Goal: Task Accomplishment & Management: Use online tool/utility

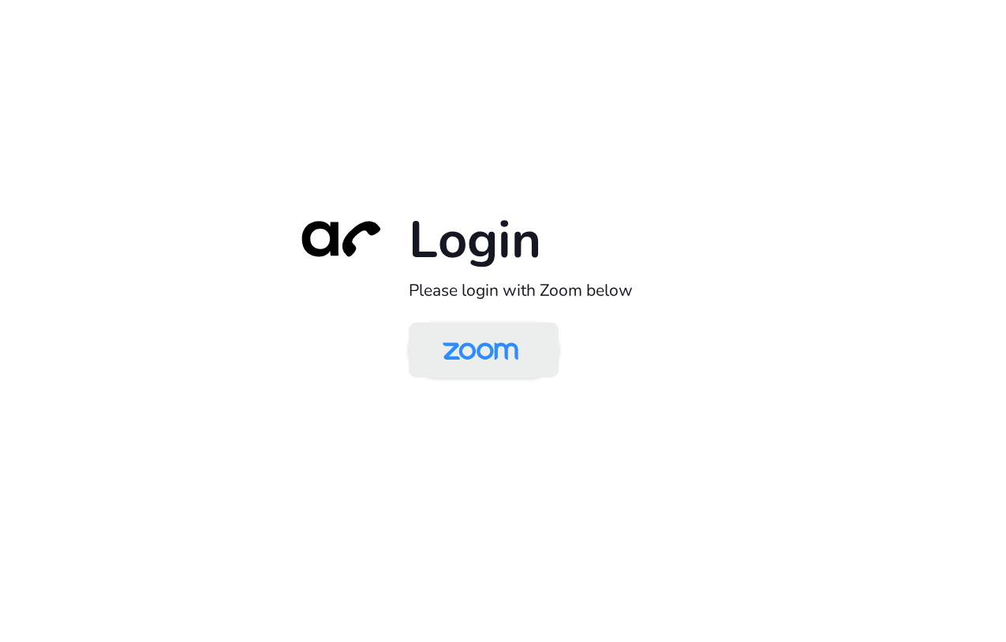
click at [502, 349] on img at bounding box center [480, 351] width 109 height 51
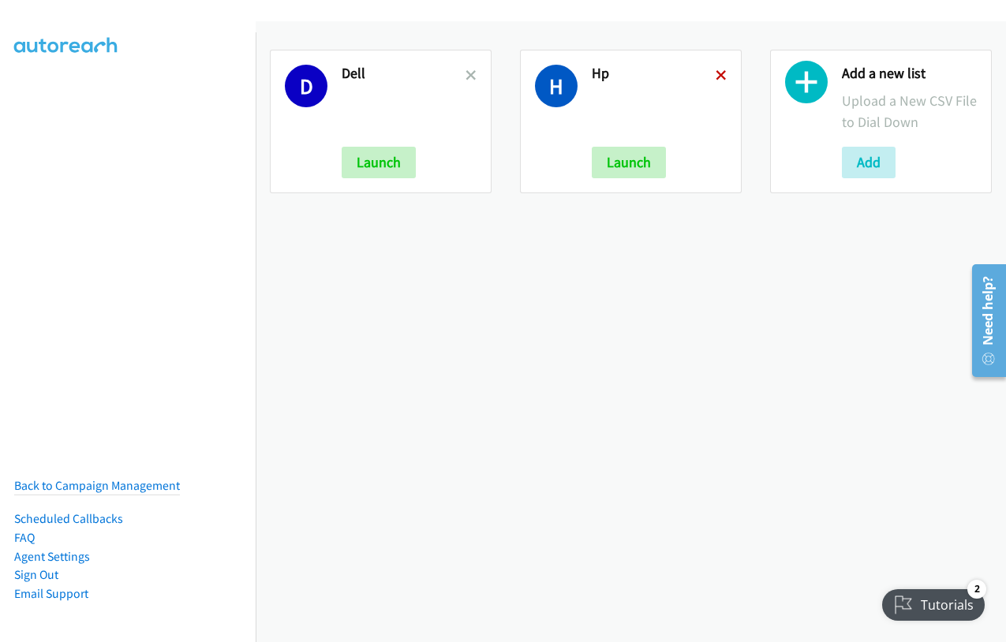
click at [715, 75] on icon at bounding box center [720, 76] width 11 height 11
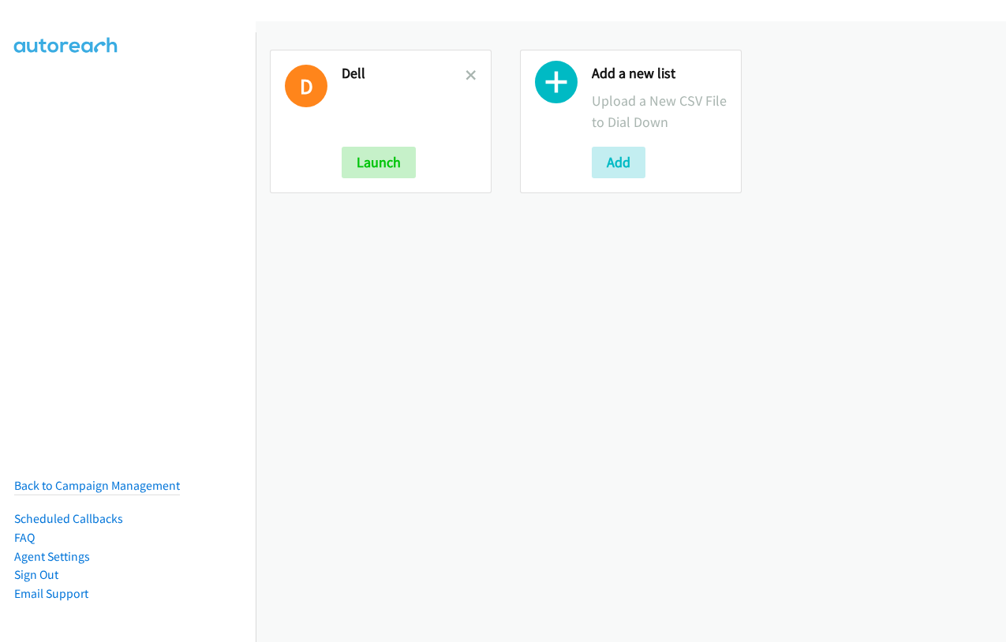
click at [467, 78] on icon at bounding box center [470, 76] width 11 height 11
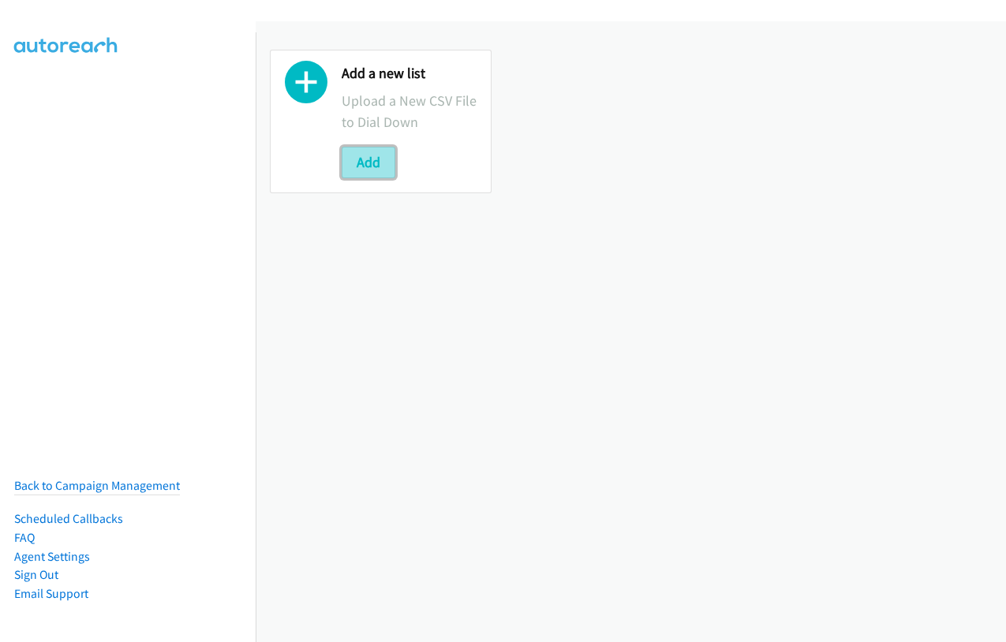
click at [384, 160] on button "Add" at bounding box center [369, 163] width 54 height 32
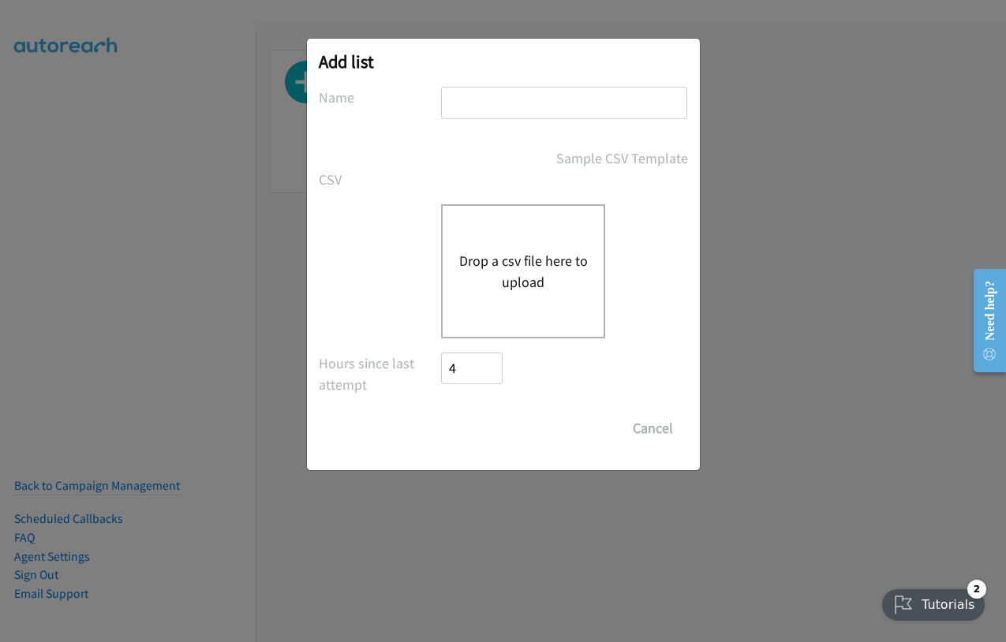
click at [559, 114] on input "text" at bounding box center [564, 103] width 246 height 32
type input "dell"
click at [529, 272] on button "Drop a csv file here to upload" at bounding box center [522, 271] width 129 height 43
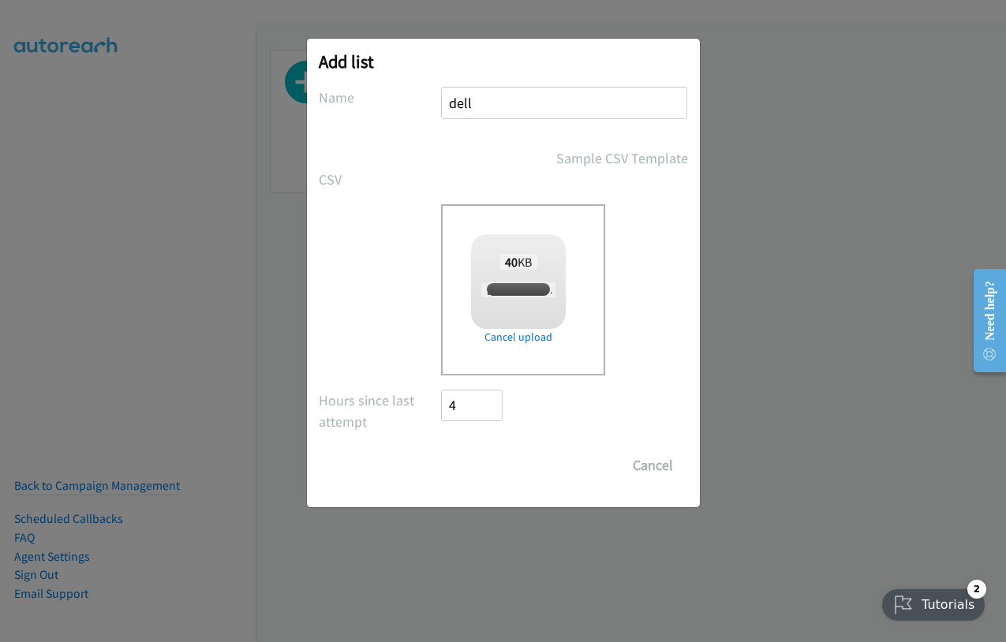
checkbox input "true"
click at [479, 454] on input "Save List" at bounding box center [483, 466] width 83 height 32
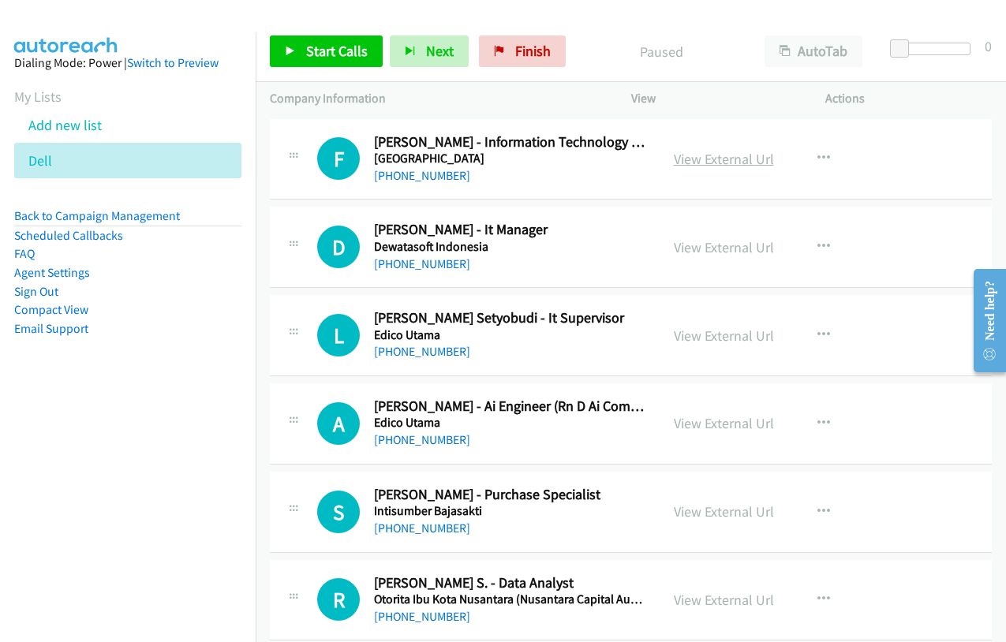
click at [740, 157] on link "View External Url" at bounding box center [724, 159] width 100 height 18
click at [329, 41] on link "Start Calls" at bounding box center [326, 51] width 113 height 32
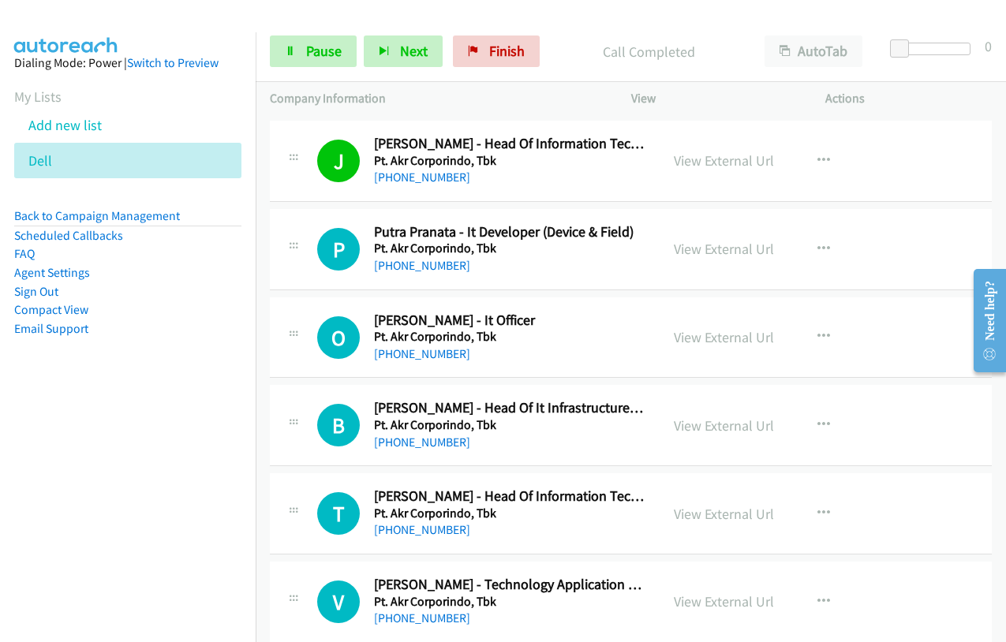
scroll to position [710, 0]
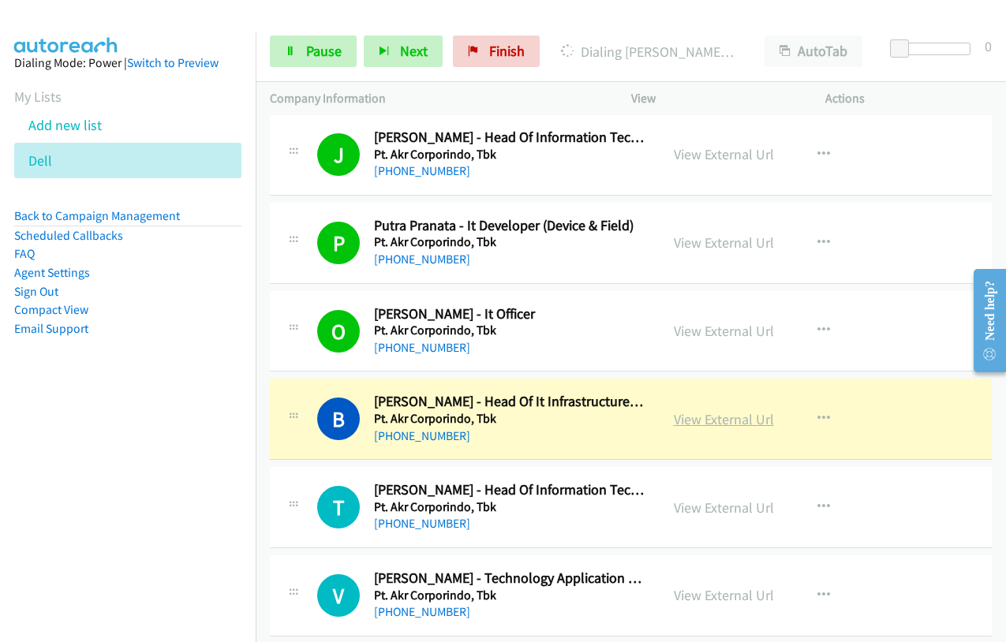
click at [681, 423] on link "View External Url" at bounding box center [724, 419] width 100 height 18
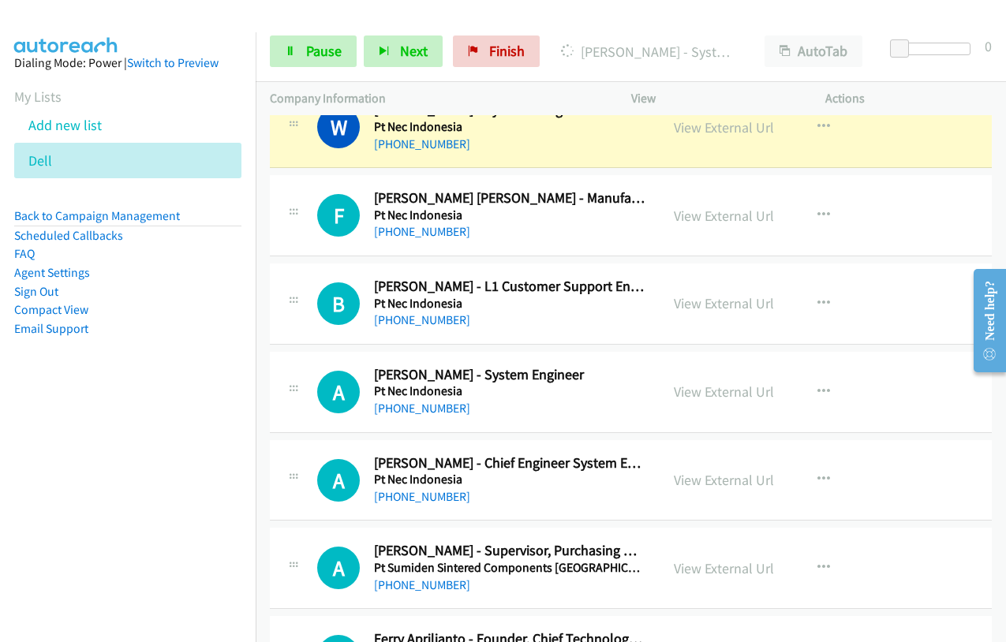
scroll to position [1893, 0]
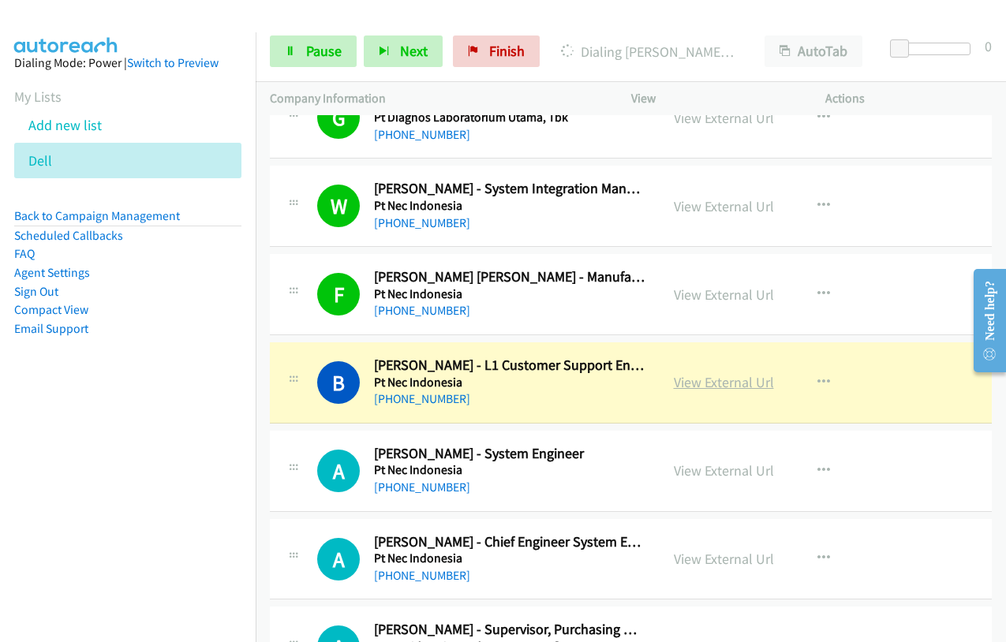
click at [741, 391] on link "View External Url" at bounding box center [724, 382] width 100 height 18
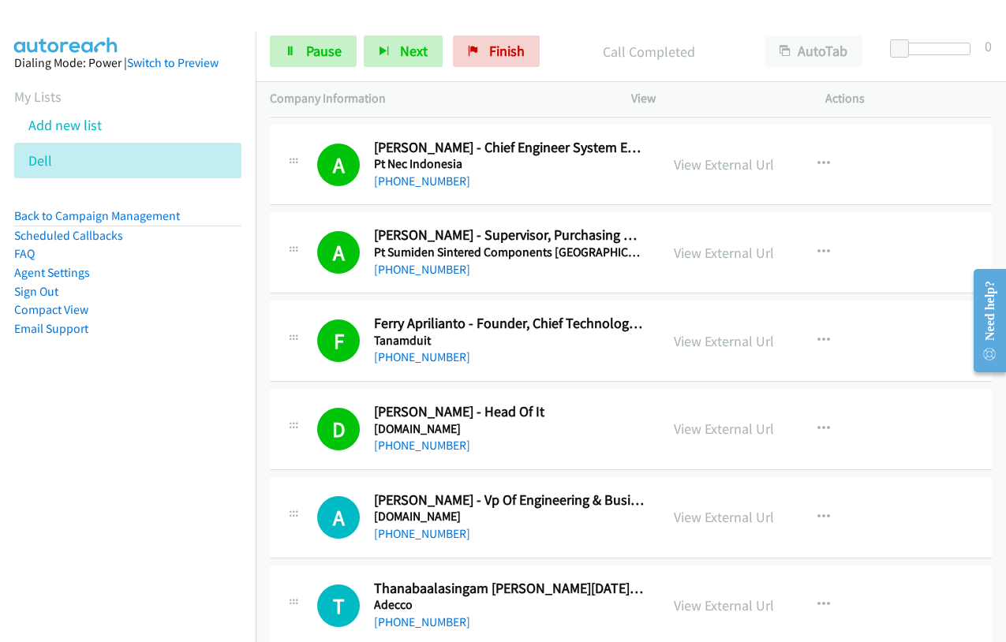
scroll to position [2445, 0]
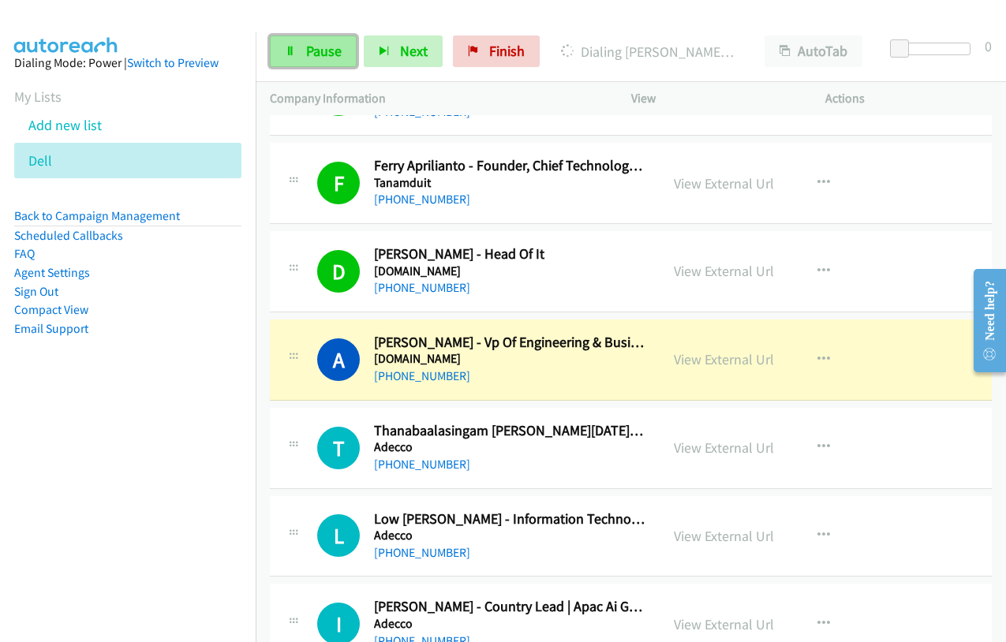
click at [304, 58] on link "Pause" at bounding box center [313, 51] width 87 height 32
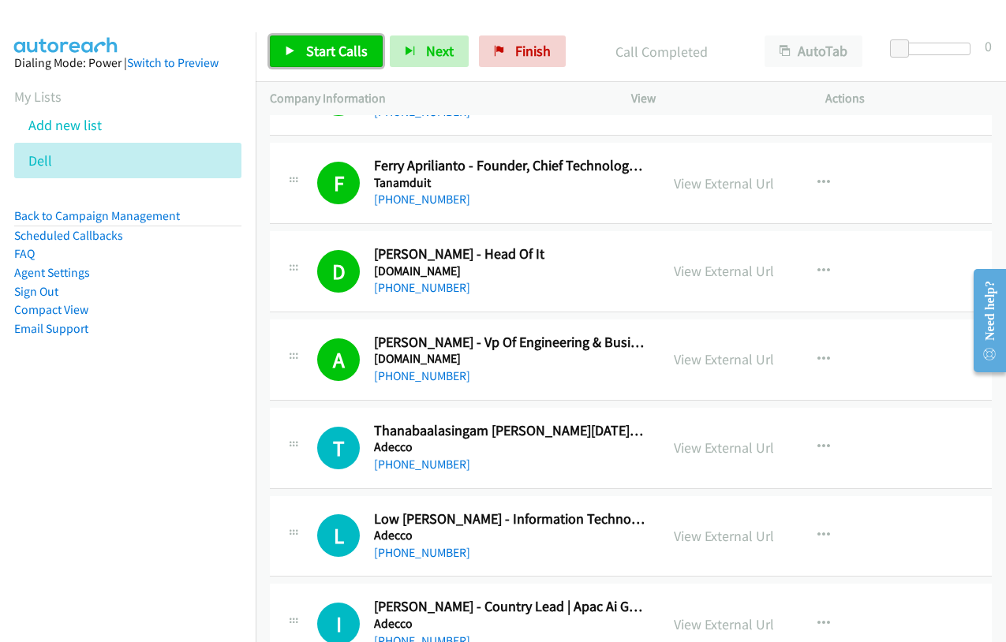
click at [298, 53] on link "Start Calls" at bounding box center [326, 51] width 113 height 32
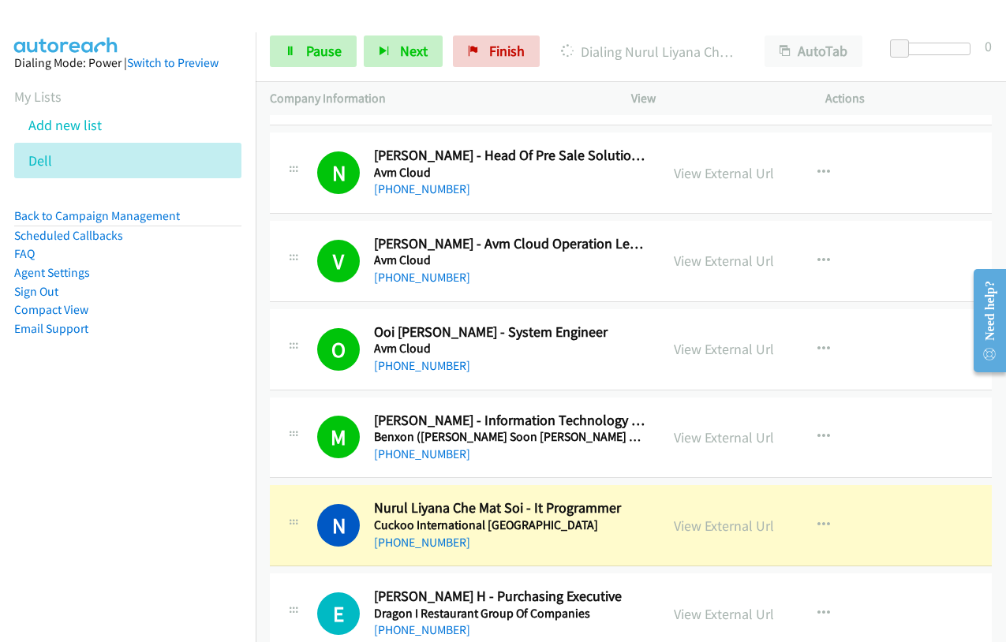
scroll to position [3076, 0]
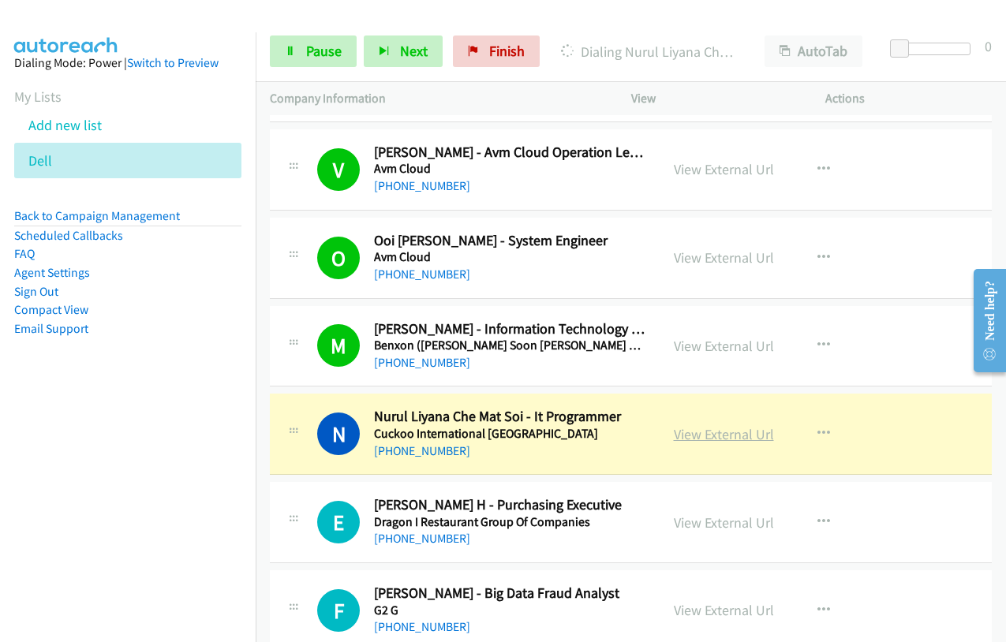
click at [693, 434] on link "View External Url" at bounding box center [724, 434] width 100 height 18
click at [331, 54] on span "Pause" at bounding box center [323, 51] width 35 height 18
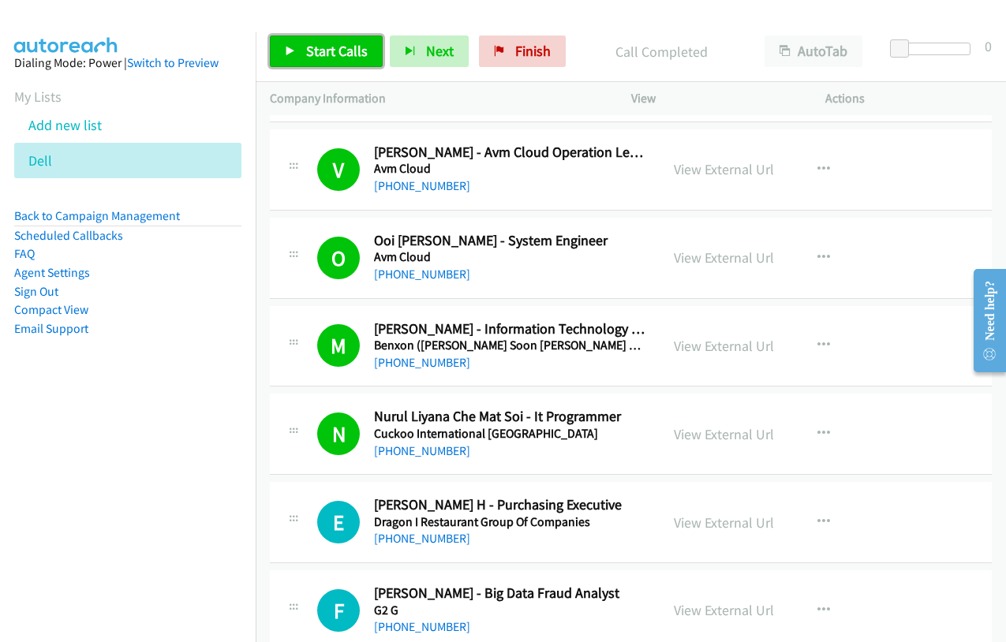
click at [316, 57] on span "Start Calls" at bounding box center [337, 51] width 62 height 18
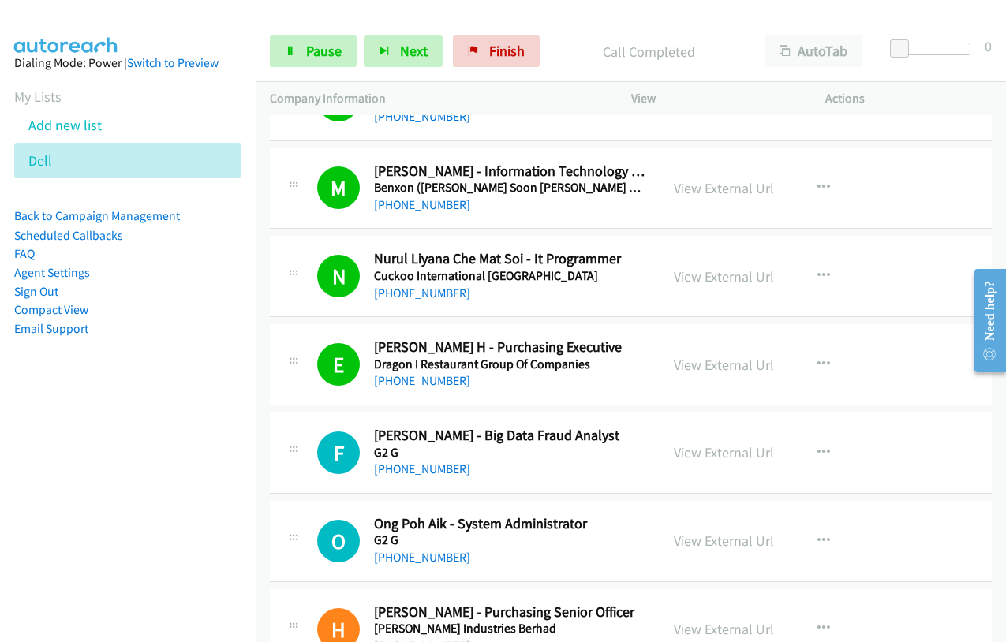
scroll to position [3313, 0]
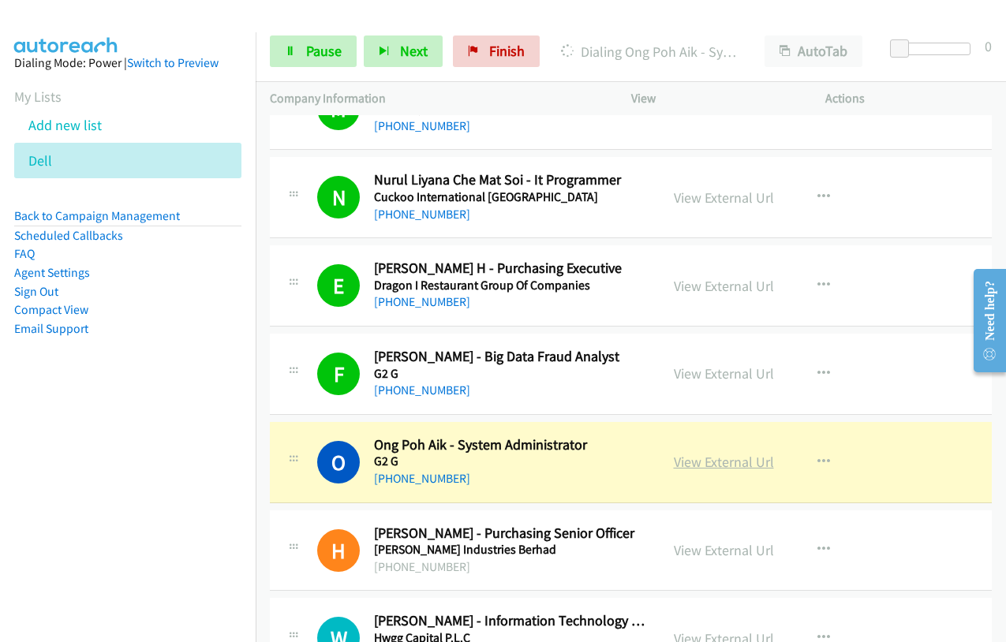
click at [719, 461] on link "View External Url" at bounding box center [724, 462] width 100 height 18
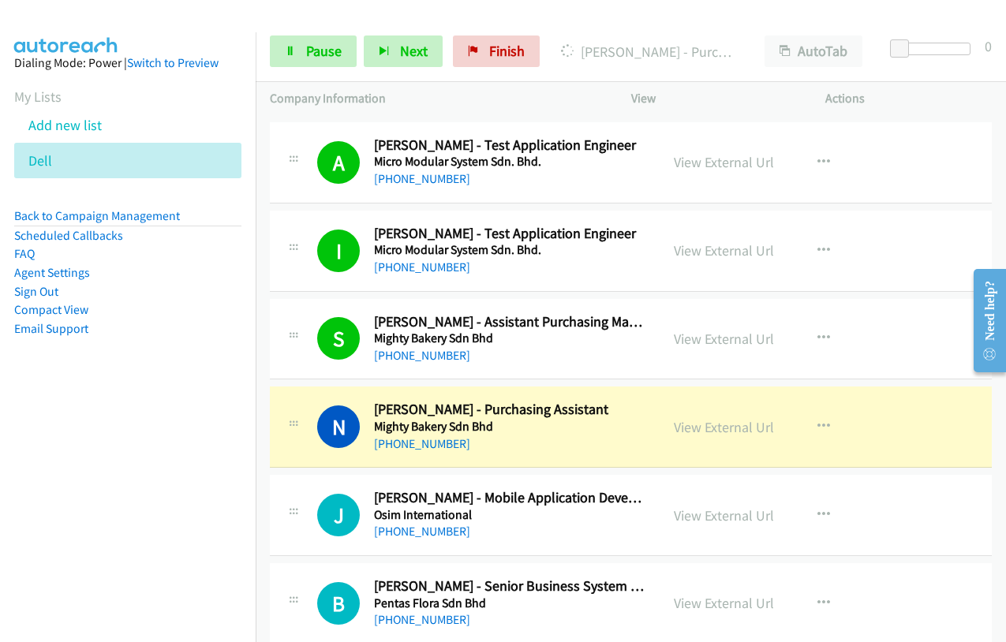
scroll to position [4496, 0]
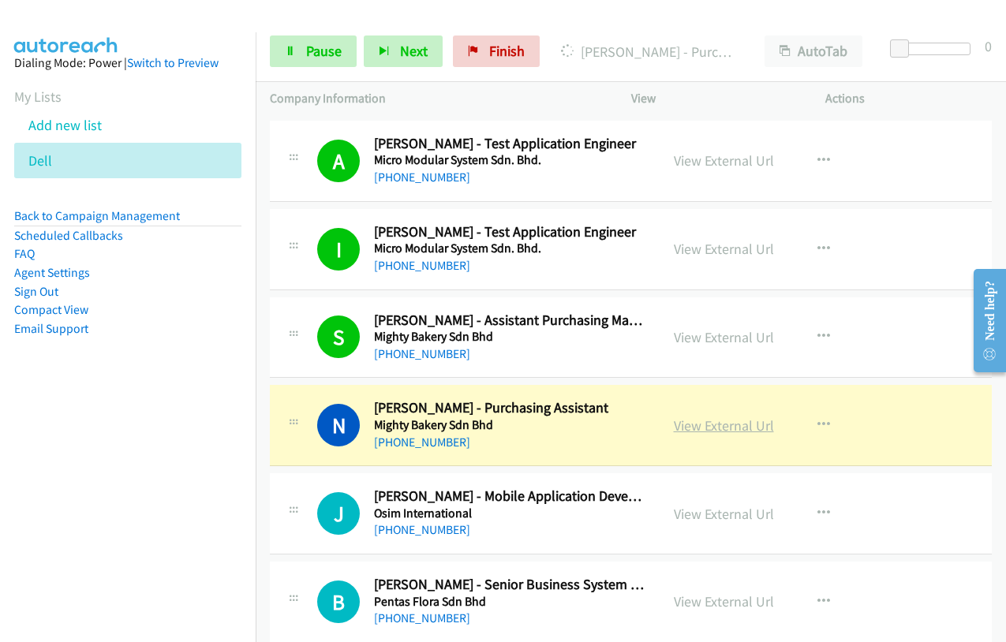
click at [726, 428] on link "View External Url" at bounding box center [724, 425] width 100 height 18
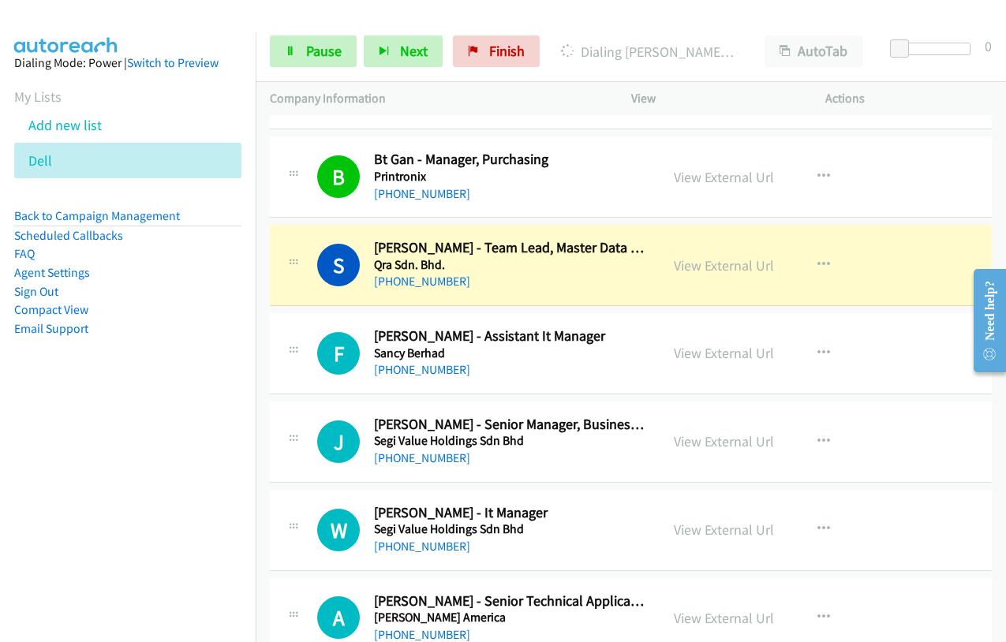
scroll to position [5206, 0]
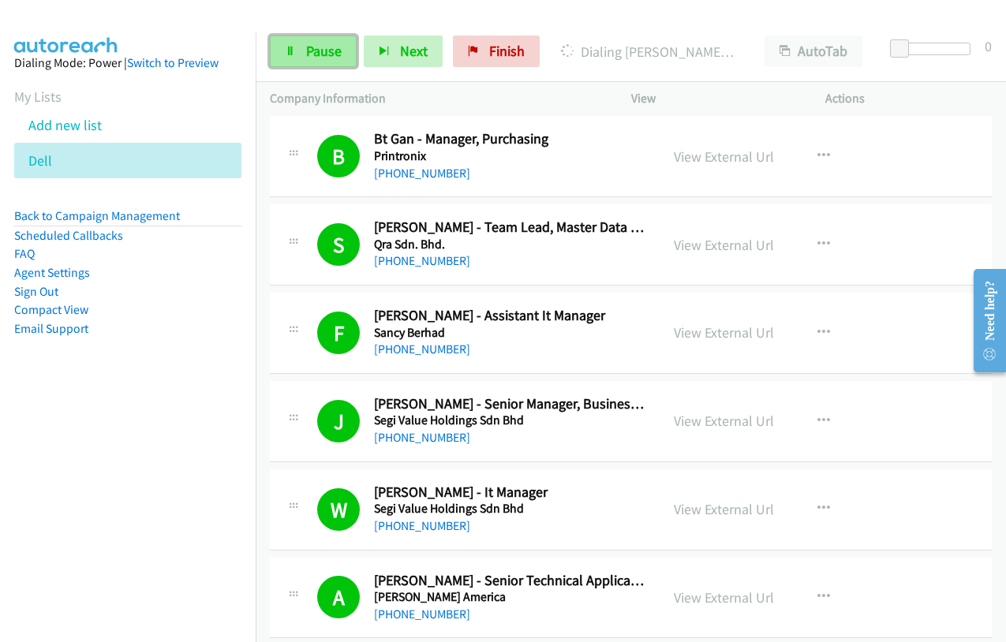
click at [319, 46] on span "Pause" at bounding box center [323, 51] width 35 height 18
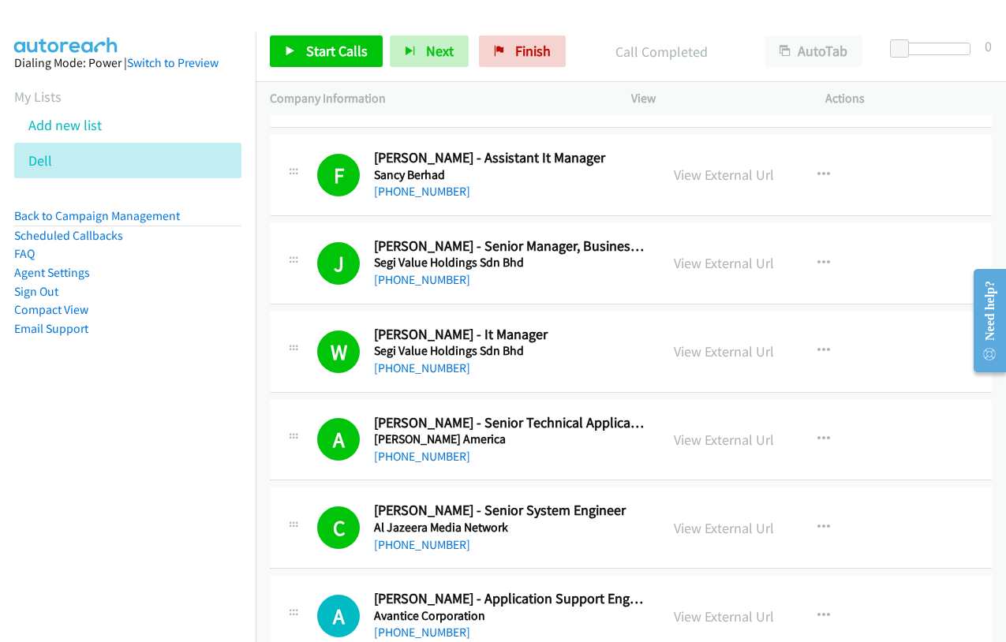
scroll to position [5443, 0]
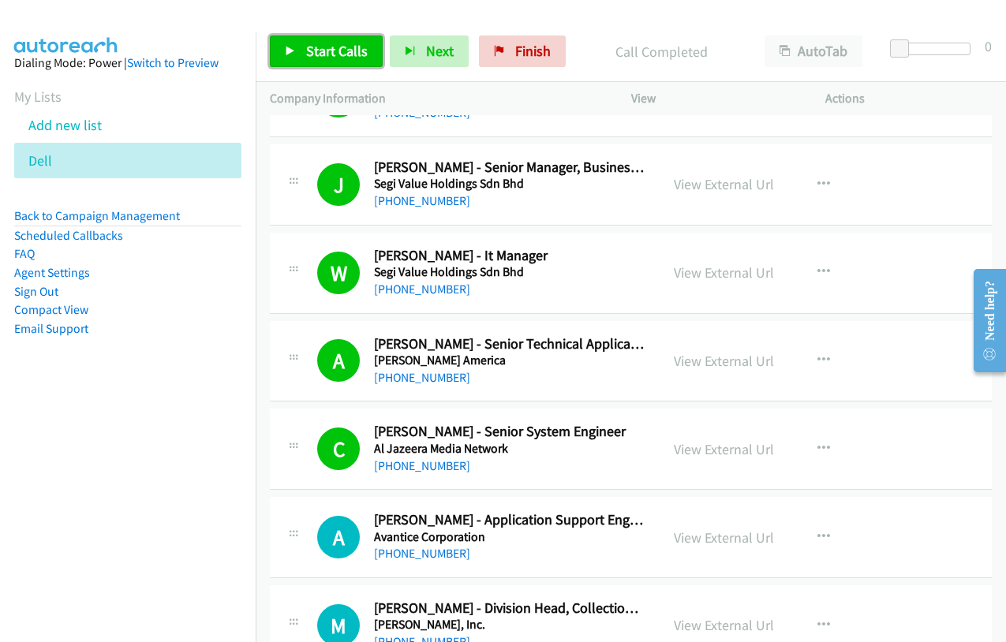
click at [326, 39] on link "Start Calls" at bounding box center [326, 51] width 113 height 32
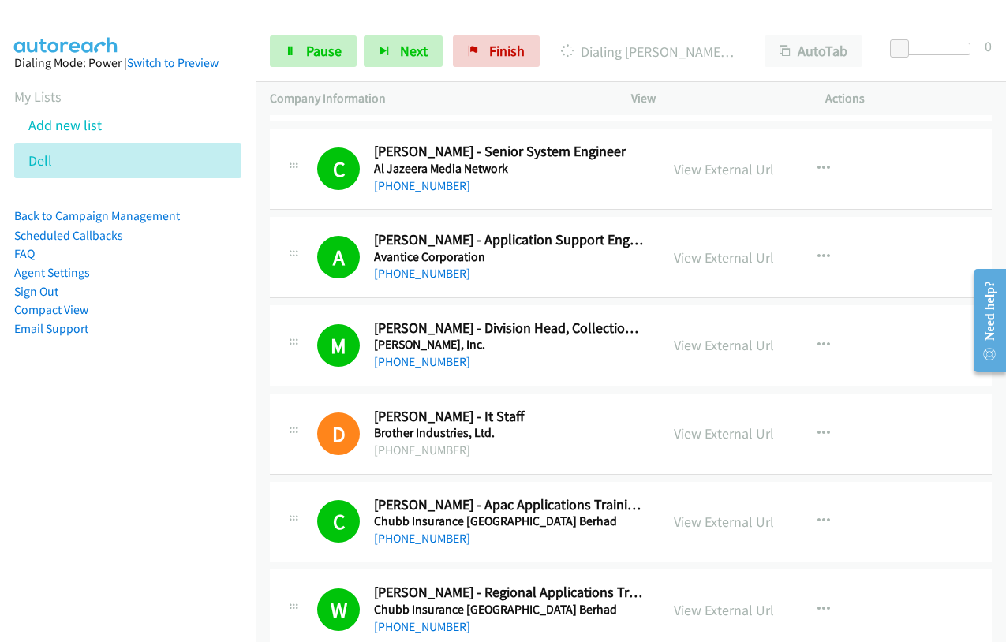
scroll to position [5916, 0]
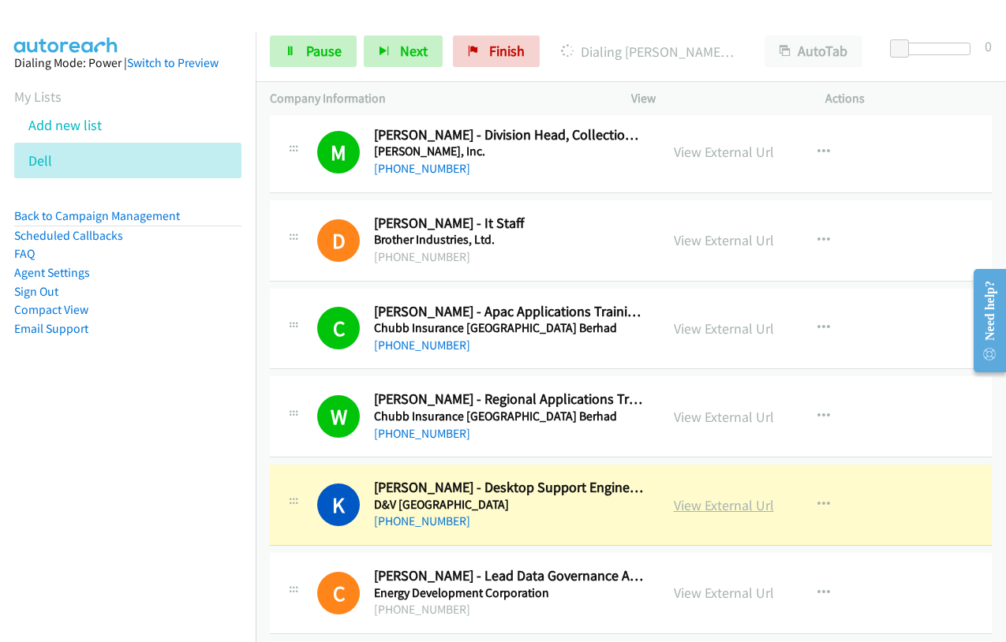
click at [715, 504] on link "View External Url" at bounding box center [724, 505] width 100 height 18
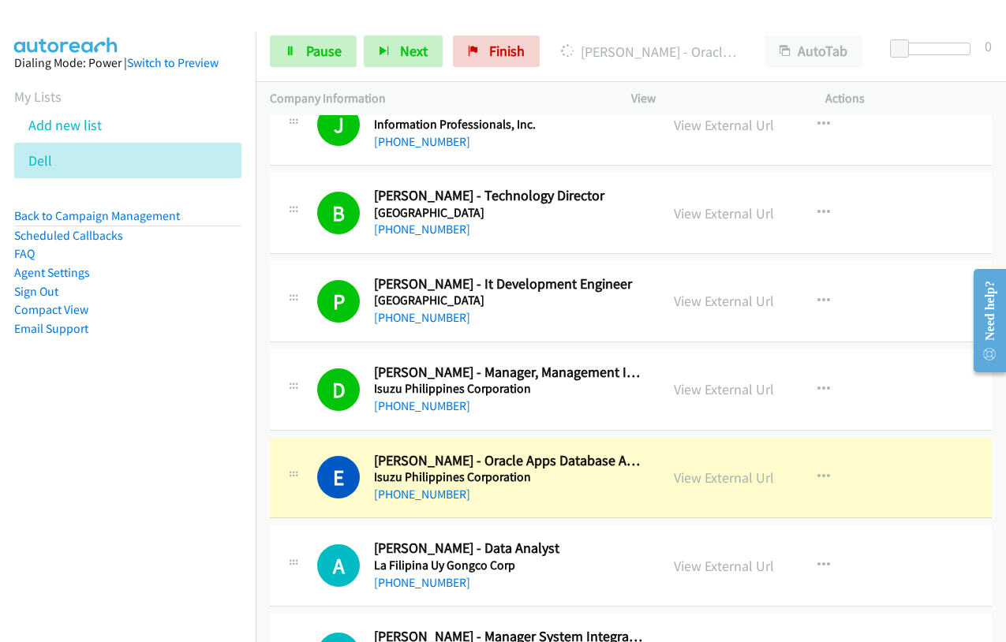
scroll to position [7257, 0]
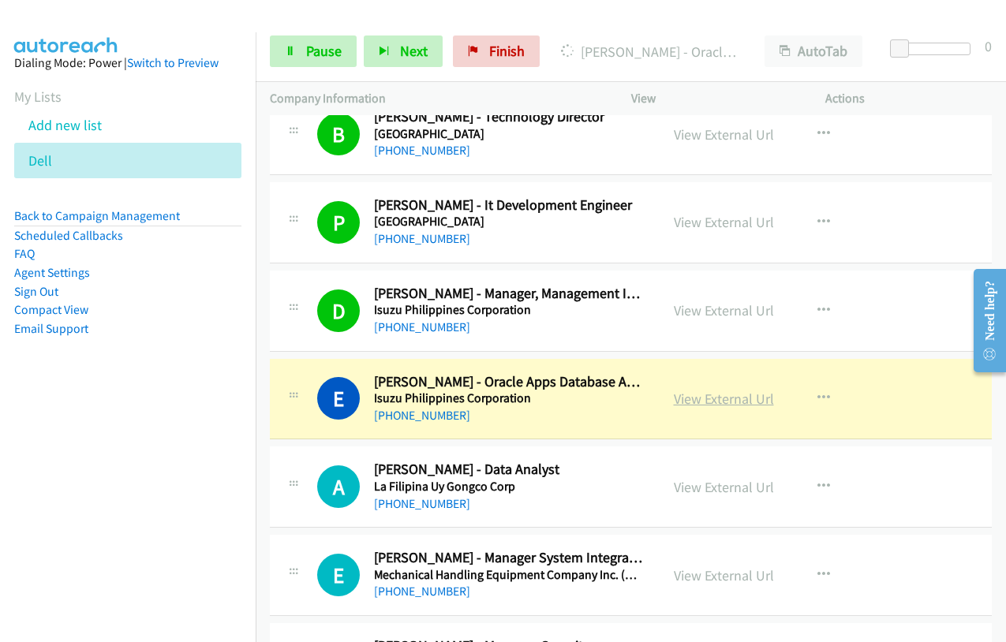
click at [714, 405] on link "View External Url" at bounding box center [724, 399] width 100 height 18
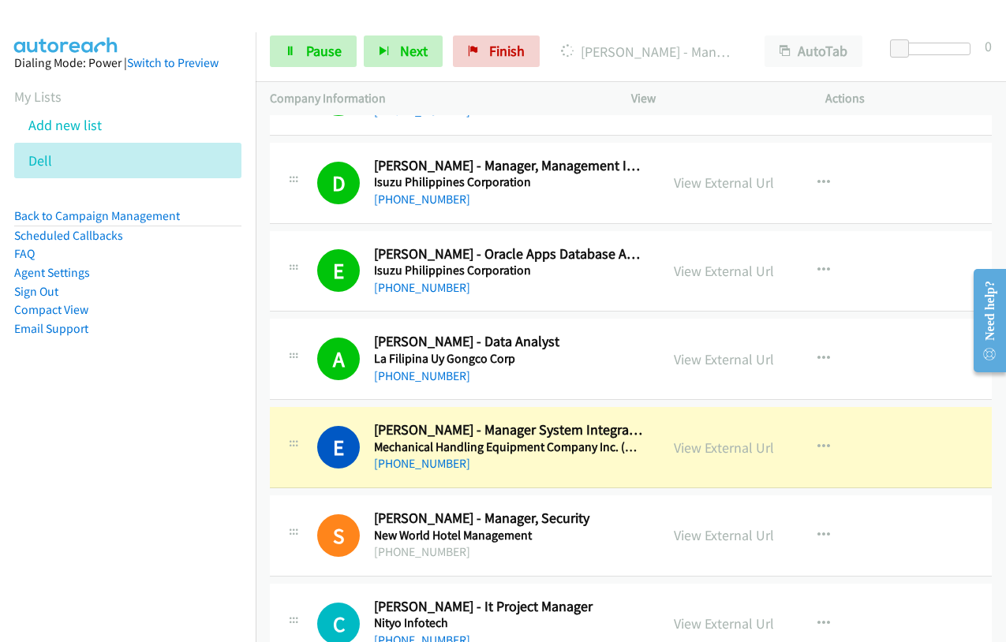
scroll to position [7415, 0]
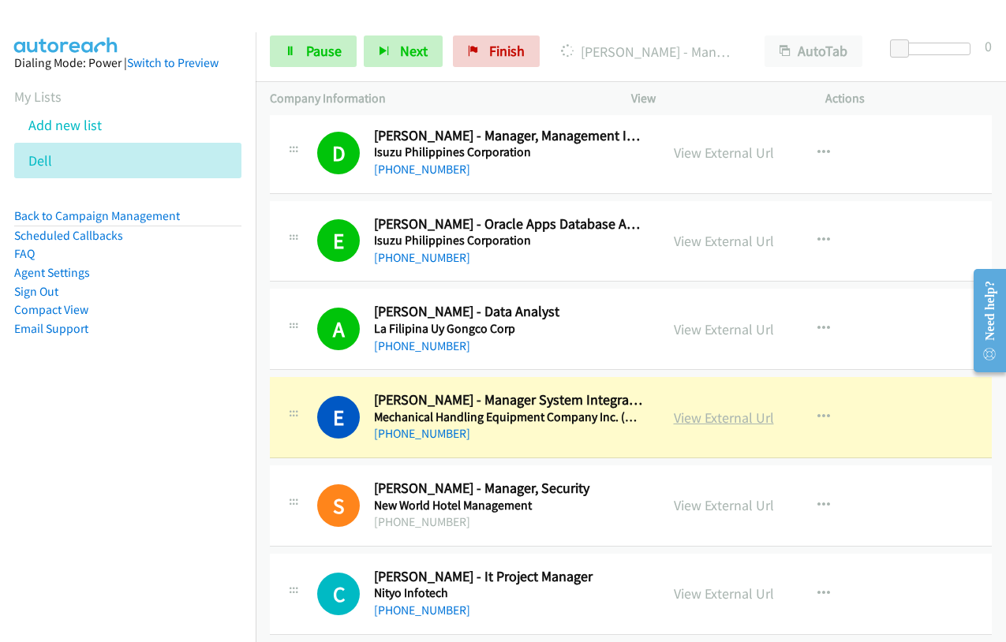
click at [705, 415] on link "View External Url" at bounding box center [724, 418] width 100 height 18
click at [308, 53] on span "Pause" at bounding box center [323, 51] width 35 height 18
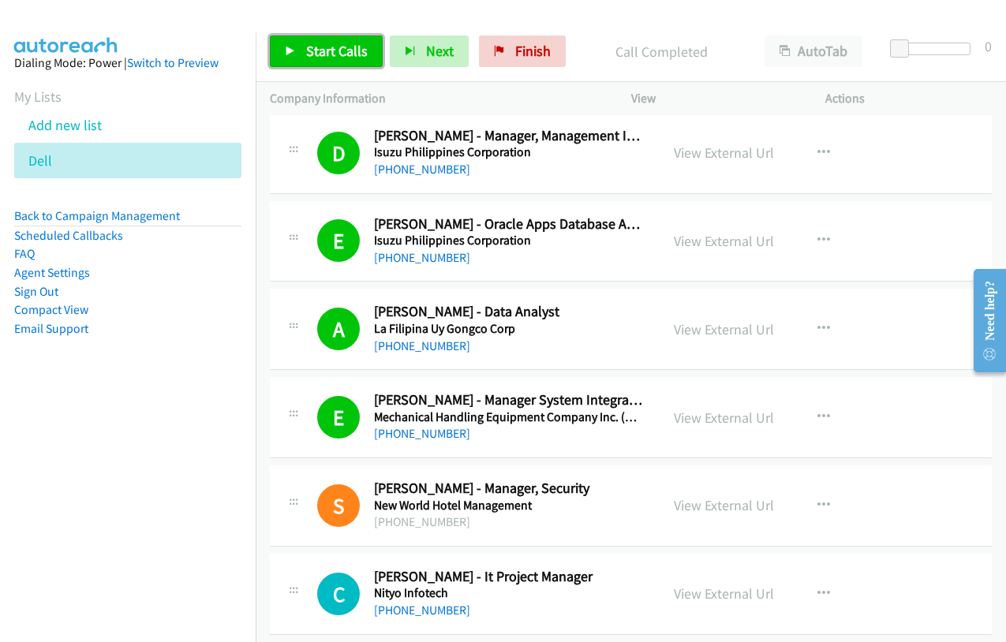
click at [295, 50] on icon at bounding box center [290, 52] width 11 height 11
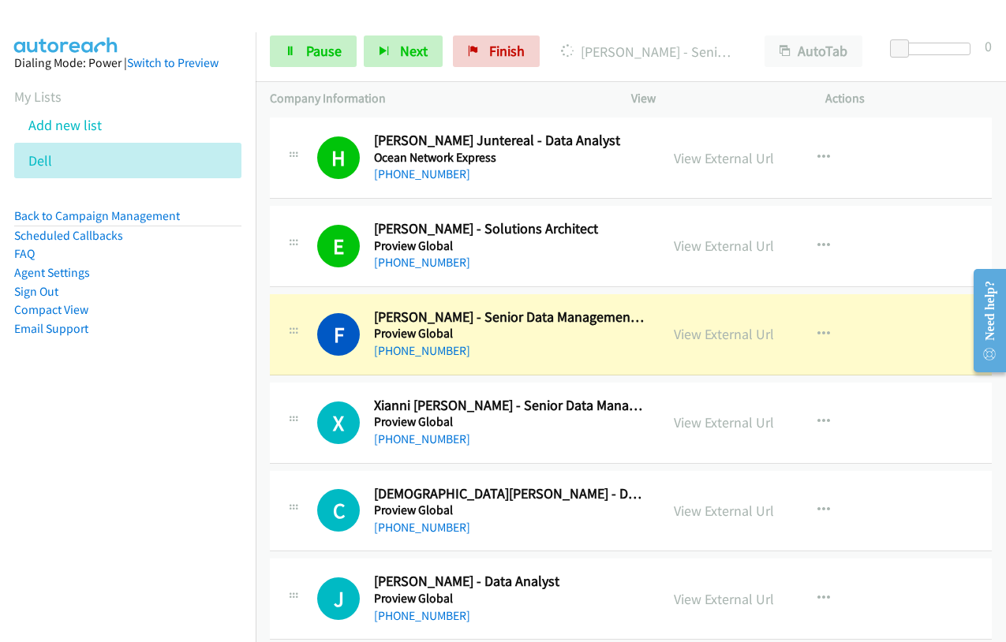
scroll to position [8125, 0]
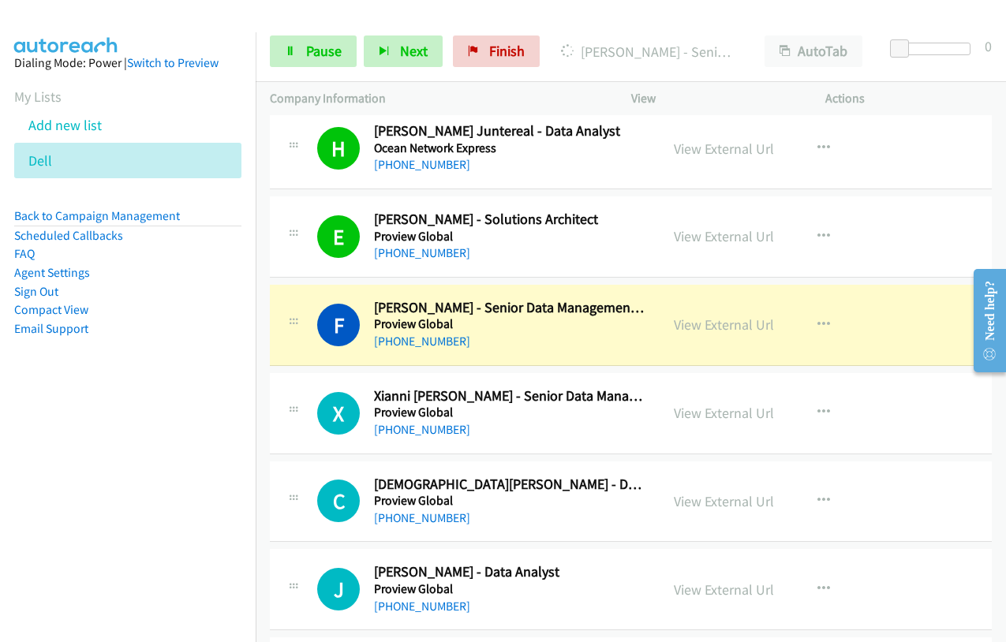
click at [697, 335] on div "View External Url" at bounding box center [724, 324] width 100 height 21
click at [696, 323] on link "View External Url" at bounding box center [724, 325] width 100 height 18
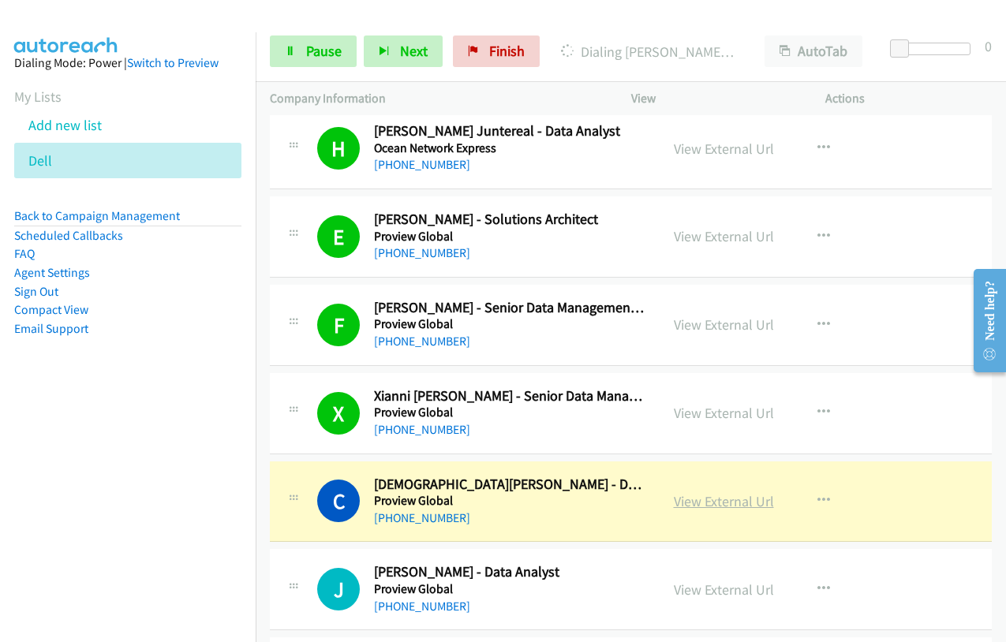
click at [726, 507] on link "View External Url" at bounding box center [724, 501] width 100 height 18
click at [304, 54] on link "Pause" at bounding box center [313, 51] width 87 height 32
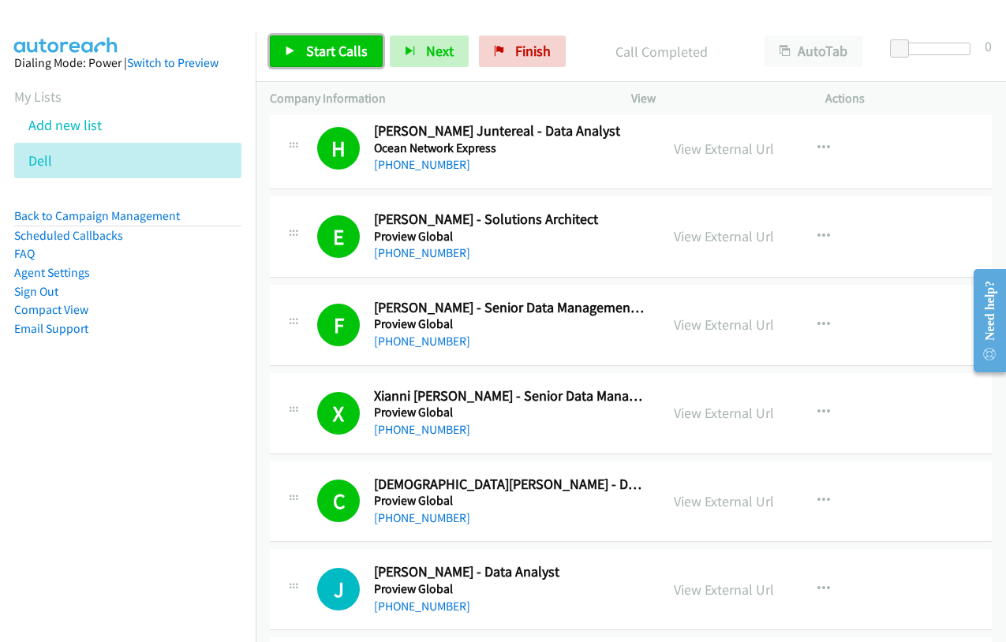
click at [322, 43] on span "Start Calls" at bounding box center [337, 51] width 62 height 18
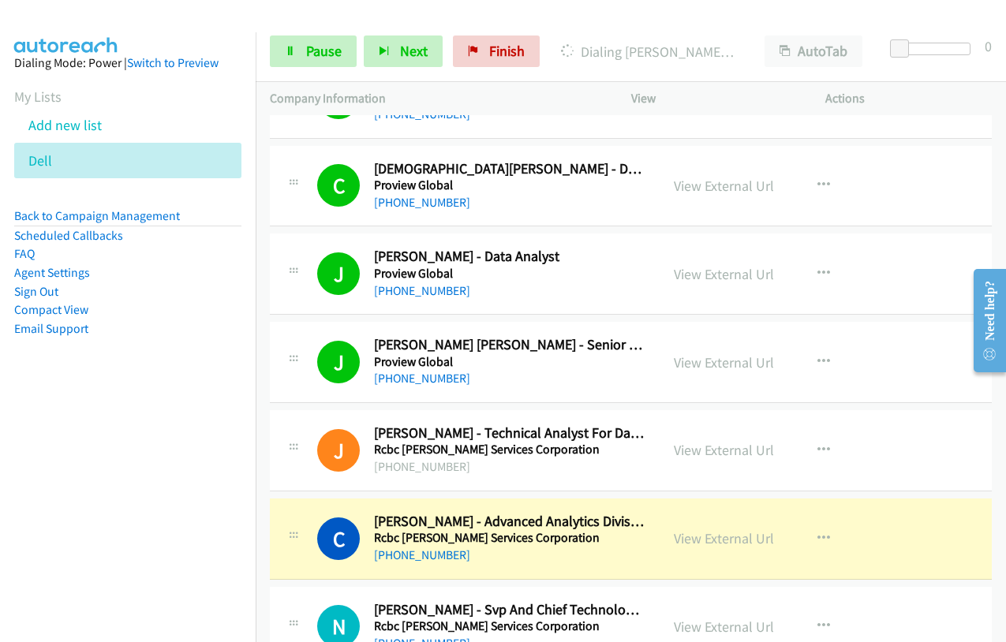
scroll to position [8677, 0]
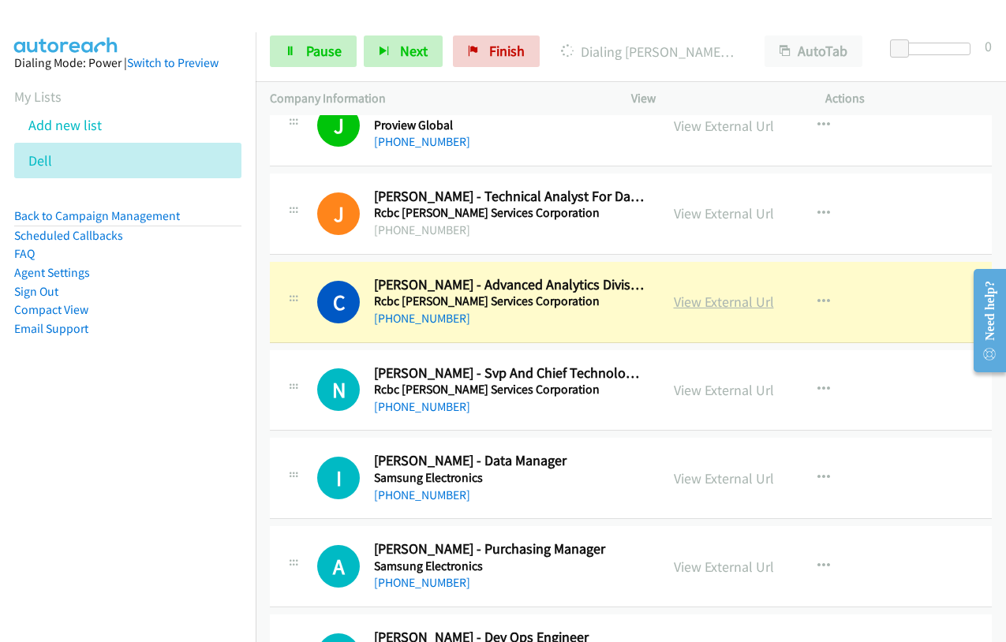
click at [709, 301] on link "View External Url" at bounding box center [724, 302] width 100 height 18
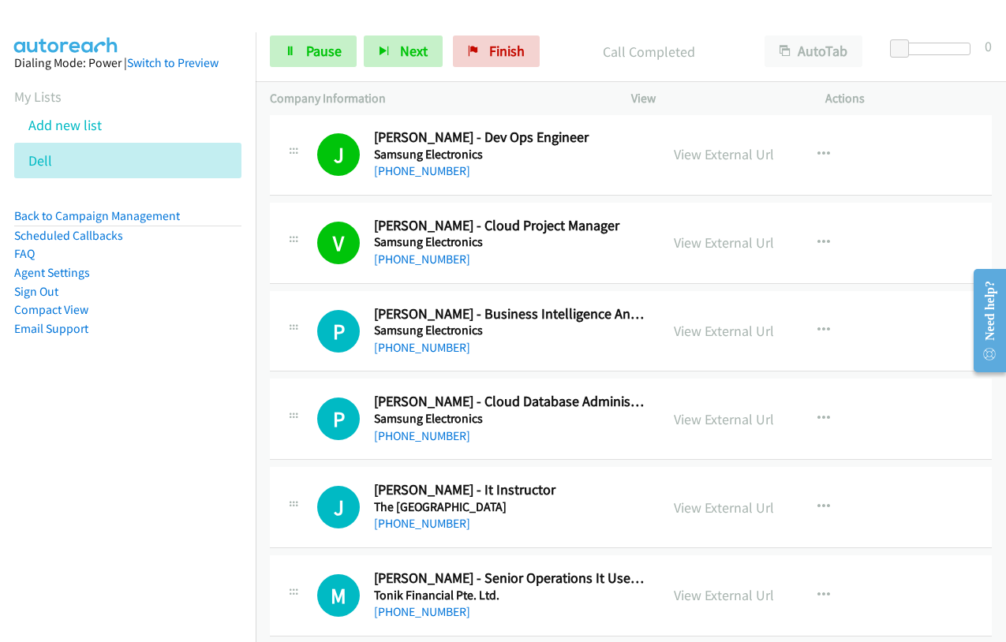
scroll to position [9150, 0]
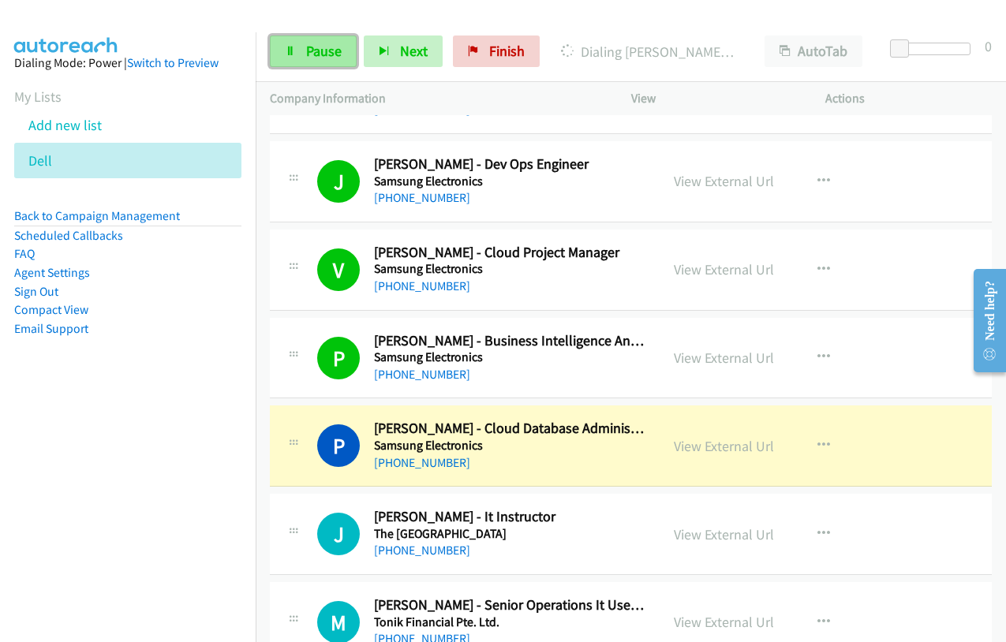
click at [308, 52] on span "Pause" at bounding box center [323, 51] width 35 height 18
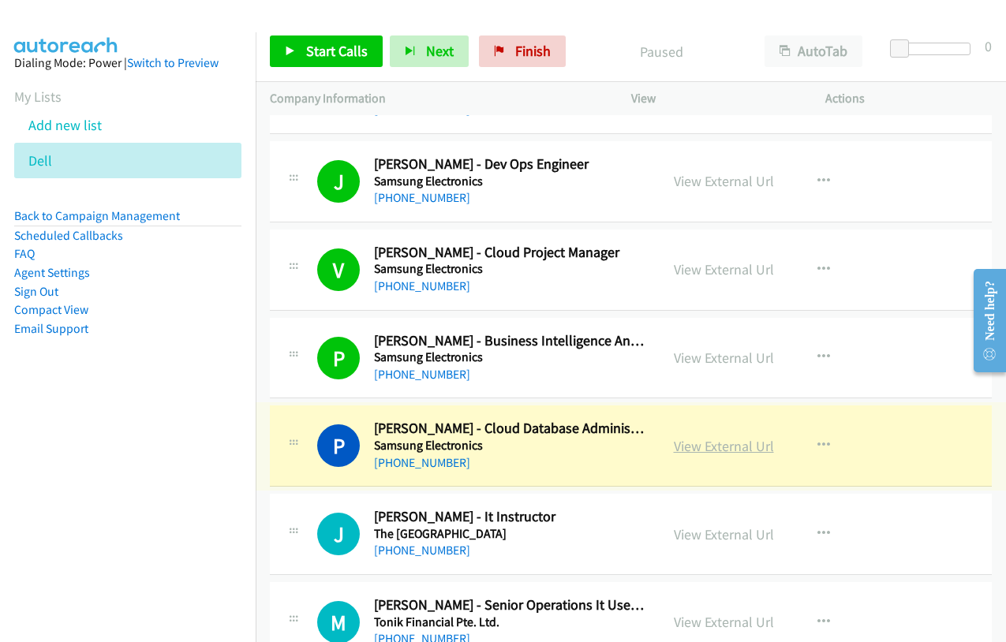
click at [703, 450] on link "View External Url" at bounding box center [724, 446] width 100 height 18
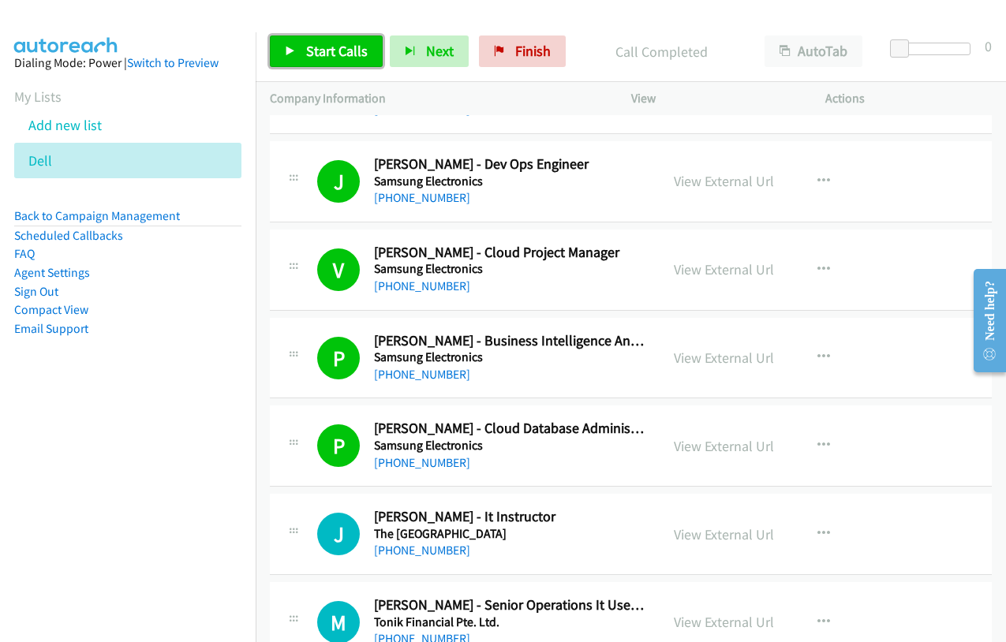
click at [326, 50] on span "Start Calls" at bounding box center [337, 51] width 62 height 18
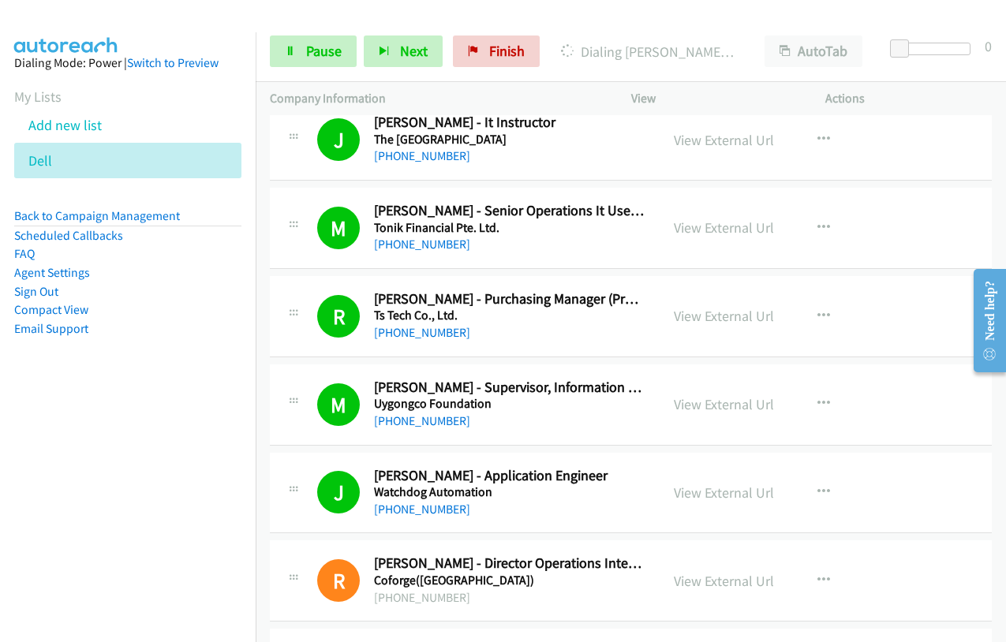
scroll to position [9781, 0]
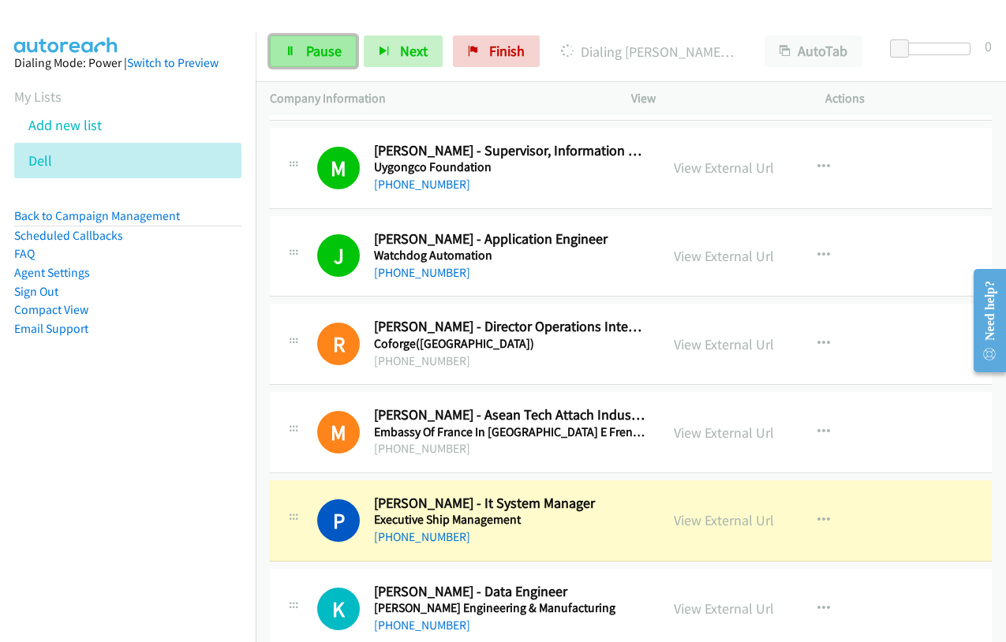
click at [325, 58] on span "Pause" at bounding box center [323, 51] width 35 height 18
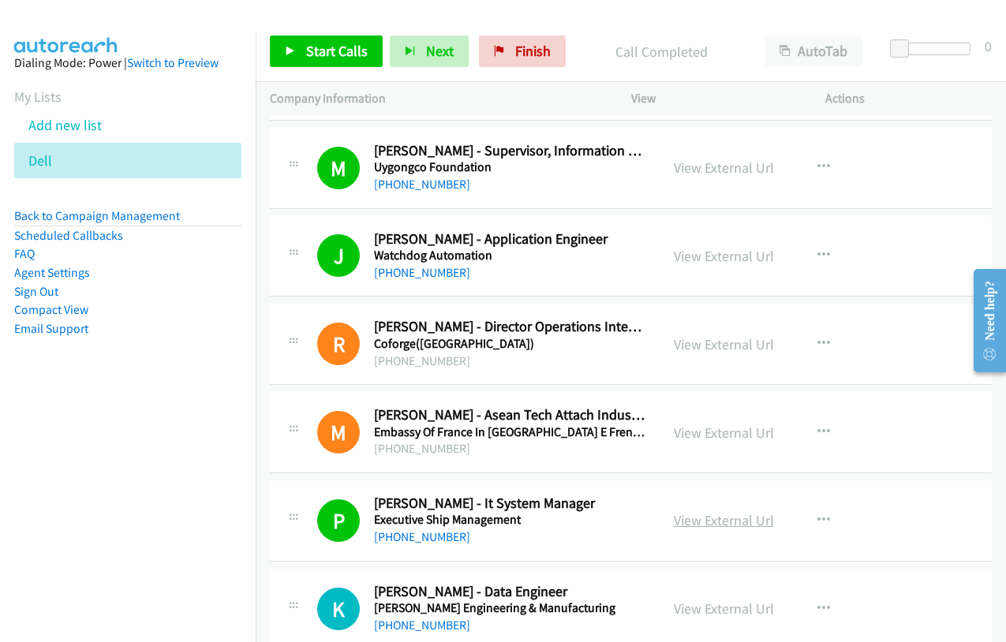
click at [708, 521] on link "View External Url" at bounding box center [724, 520] width 100 height 18
drag, startPoint x: 313, startPoint y: 61, endPoint x: 325, endPoint y: 28, distance: 34.4
click at [313, 61] on link "Start Calls" at bounding box center [326, 51] width 113 height 32
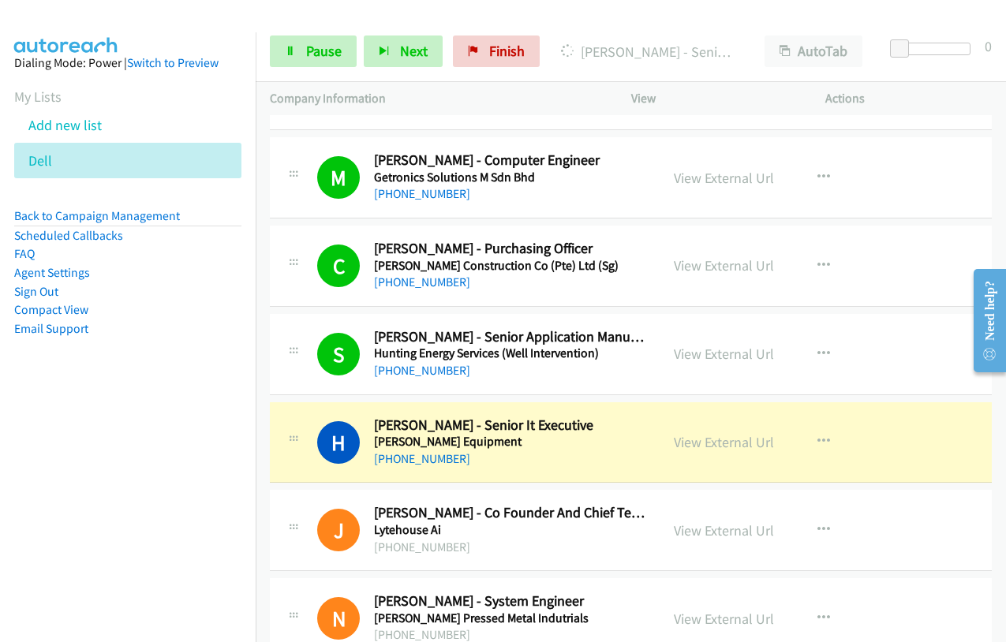
scroll to position [10491, 0]
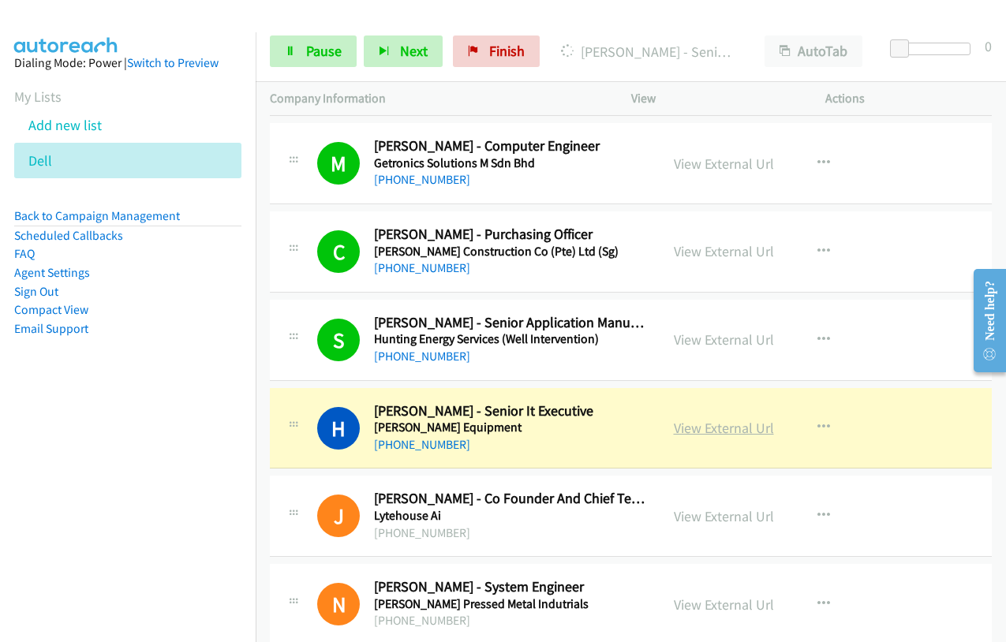
click at [705, 425] on link "View External Url" at bounding box center [724, 428] width 100 height 18
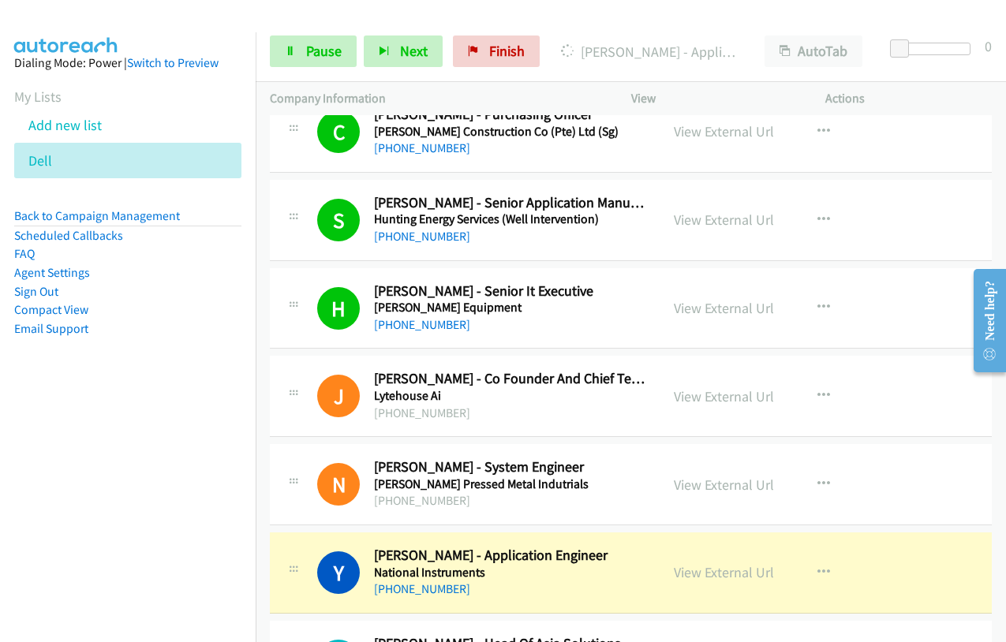
scroll to position [10728, 0]
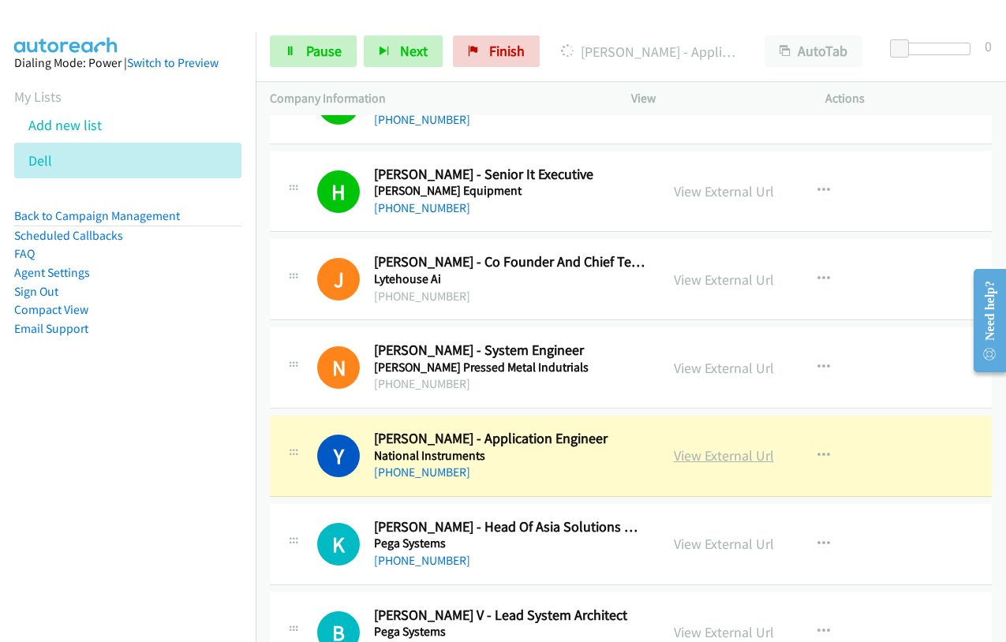
click at [710, 454] on link "View External Url" at bounding box center [724, 455] width 100 height 18
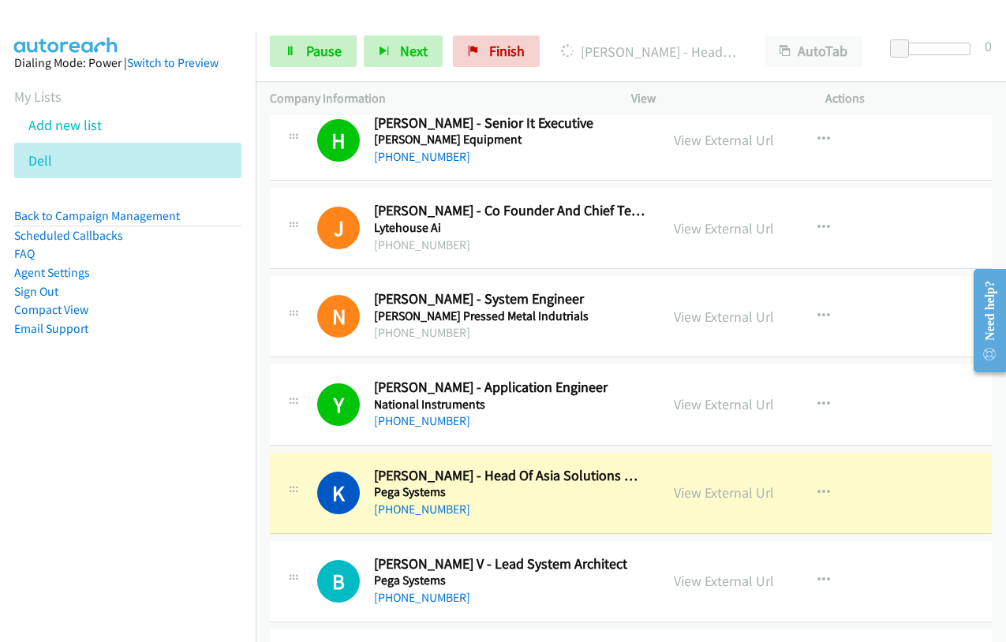
scroll to position [10807, 0]
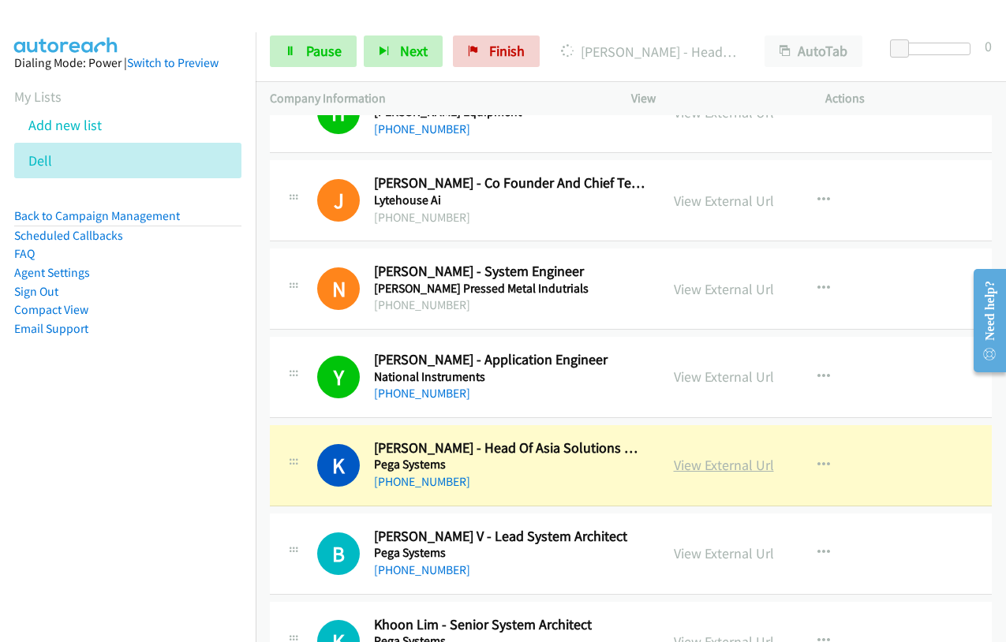
click at [701, 471] on link "View External Url" at bounding box center [724, 465] width 100 height 18
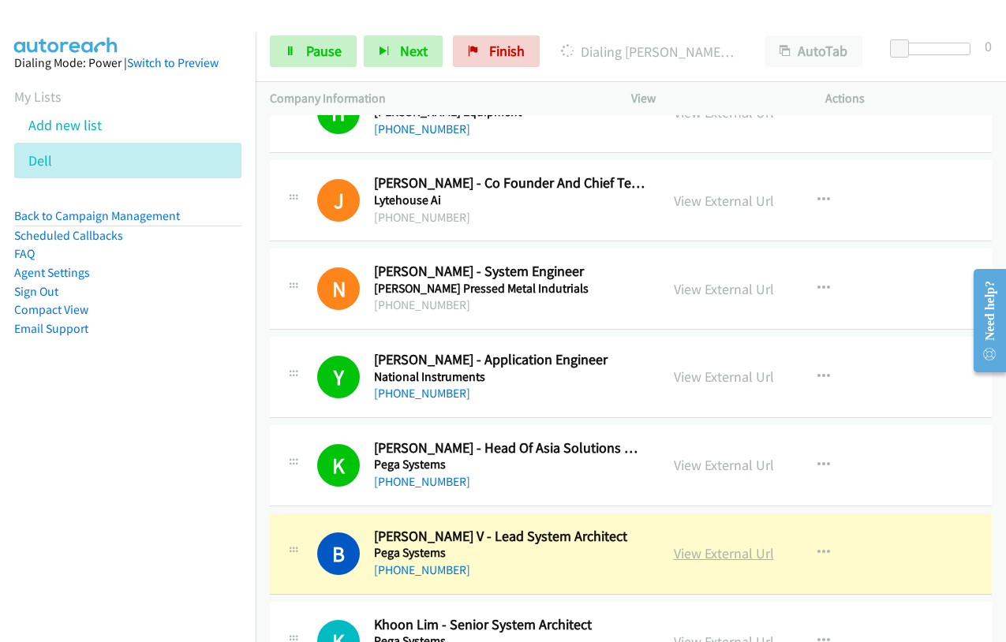
click at [722, 557] on link "View External Url" at bounding box center [724, 553] width 100 height 18
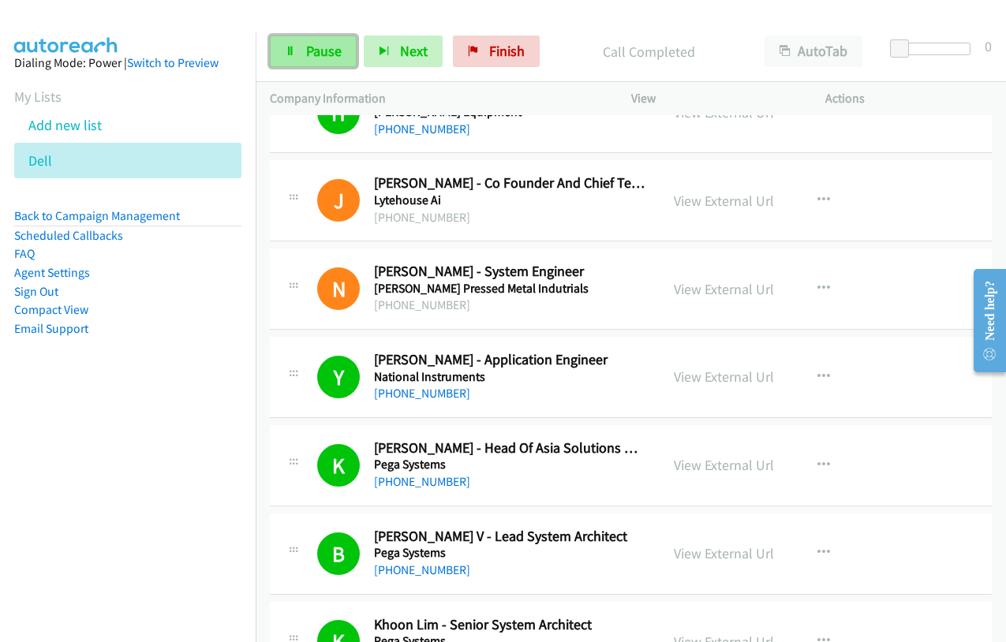
click at [312, 61] on link "Pause" at bounding box center [313, 51] width 87 height 32
